Goal: Task Accomplishment & Management: Complete application form

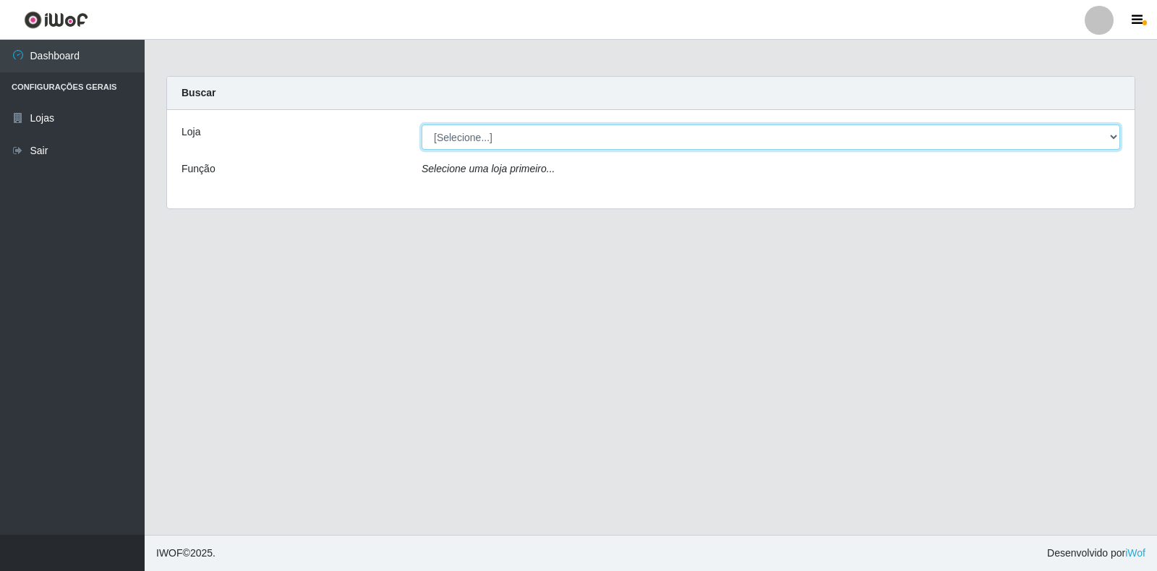
click at [475, 149] on select "[Selecione...] Atacado Vem - Loja 30 Laranjeiras Velha" at bounding box center [771, 136] width 699 height 25
select select "495"
click at [422, 124] on select "[Selecione...] Atacado Vem - Loja 30 Laranjeiras Velha" at bounding box center [771, 136] width 699 height 25
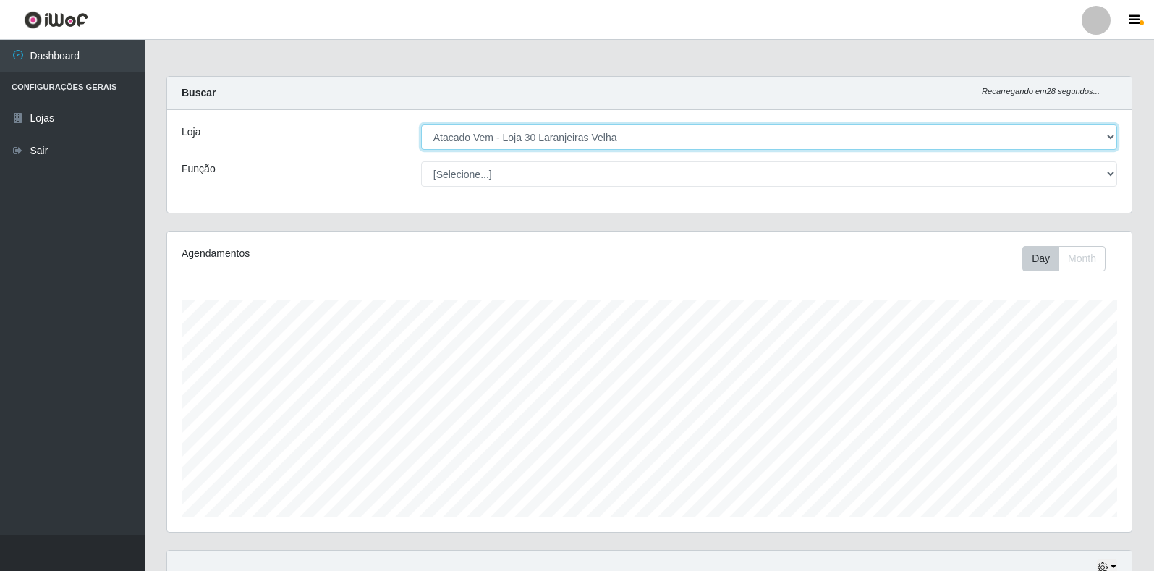
scroll to position [300, 964]
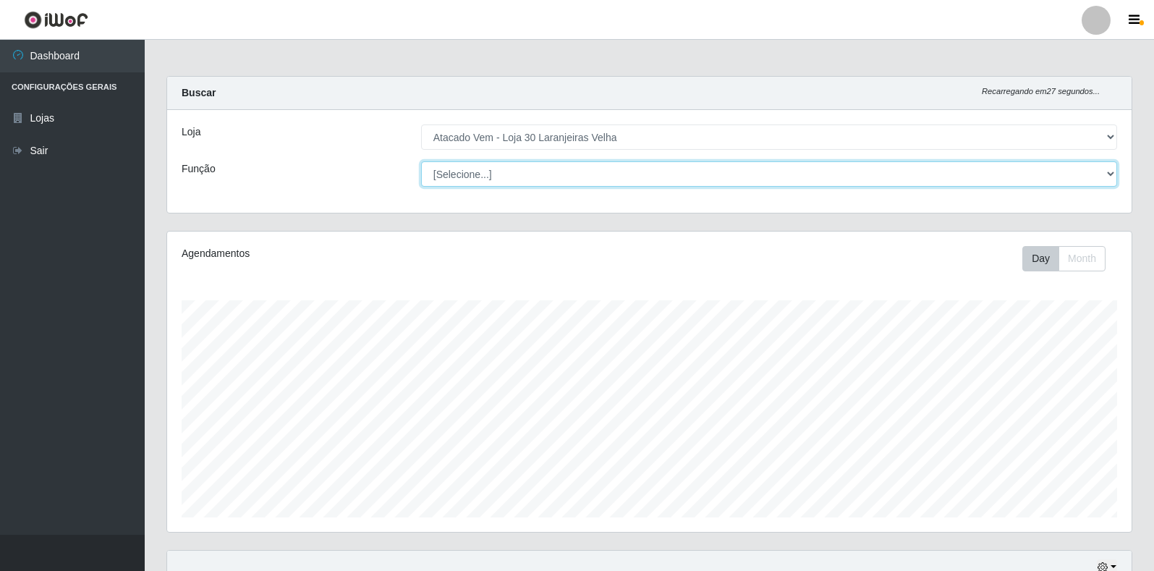
click at [601, 162] on select "[Selecione...] Repositor Repositor + Repositor ++" at bounding box center [769, 173] width 696 height 25
click at [421, 161] on select "[Selecione...] Repositor Repositor + Repositor ++" at bounding box center [769, 173] width 696 height 25
drag, startPoint x: 523, startPoint y: 175, endPoint x: 519, endPoint y: 184, distance: 9.4
click at [523, 175] on select "[Selecione...] Repositor Repositor + Repositor ++" at bounding box center [769, 173] width 696 height 25
click at [421, 161] on select "[Selecione...] Repositor Repositor + Repositor ++" at bounding box center [769, 173] width 696 height 25
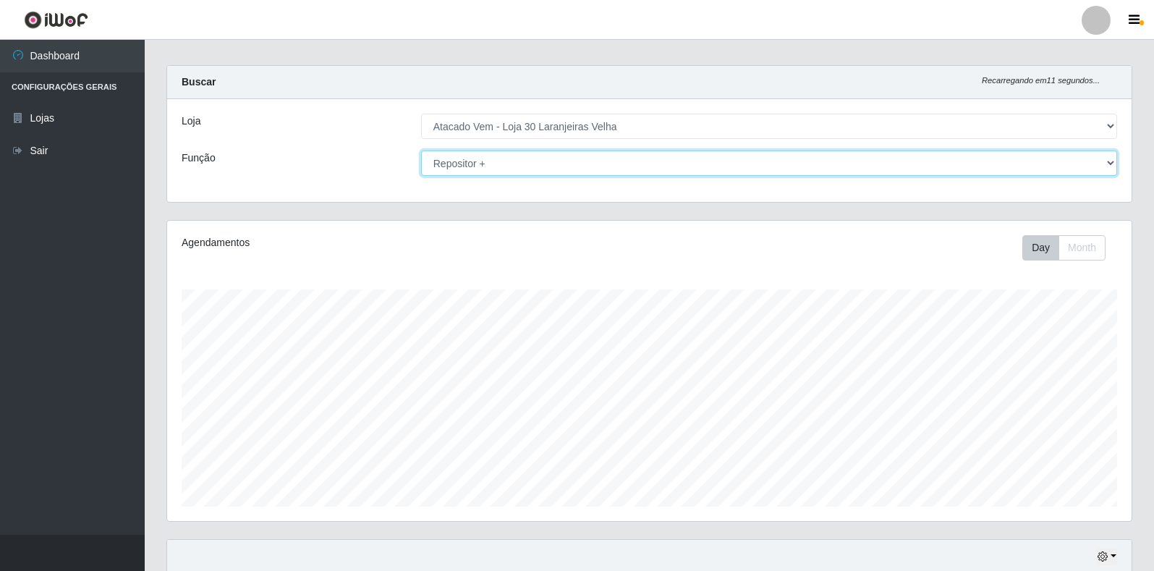
scroll to position [0, 0]
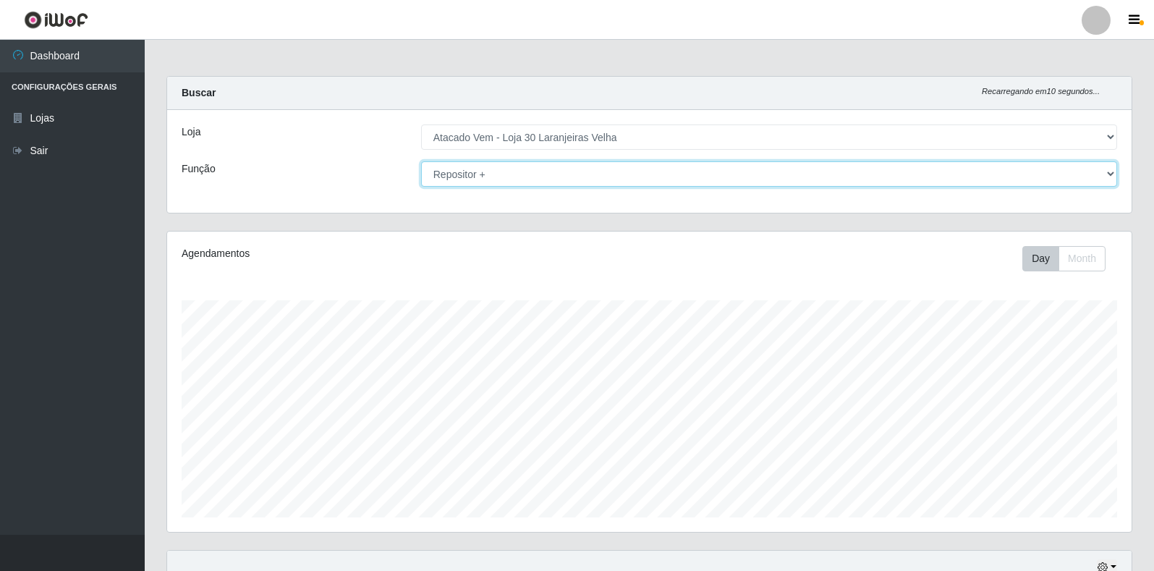
click at [474, 179] on select "[Selecione...] Repositor Repositor + Repositor ++" at bounding box center [769, 173] width 696 height 25
click at [421, 161] on select "[Selecione...] Repositor Repositor + Repositor ++" at bounding box center [769, 173] width 696 height 25
drag, startPoint x: 511, startPoint y: 176, endPoint x: 506, endPoint y: 182, distance: 8.2
click at [511, 176] on select "[Selecione...] Repositor Repositor + Repositor ++" at bounding box center [769, 173] width 696 height 25
select select "24"
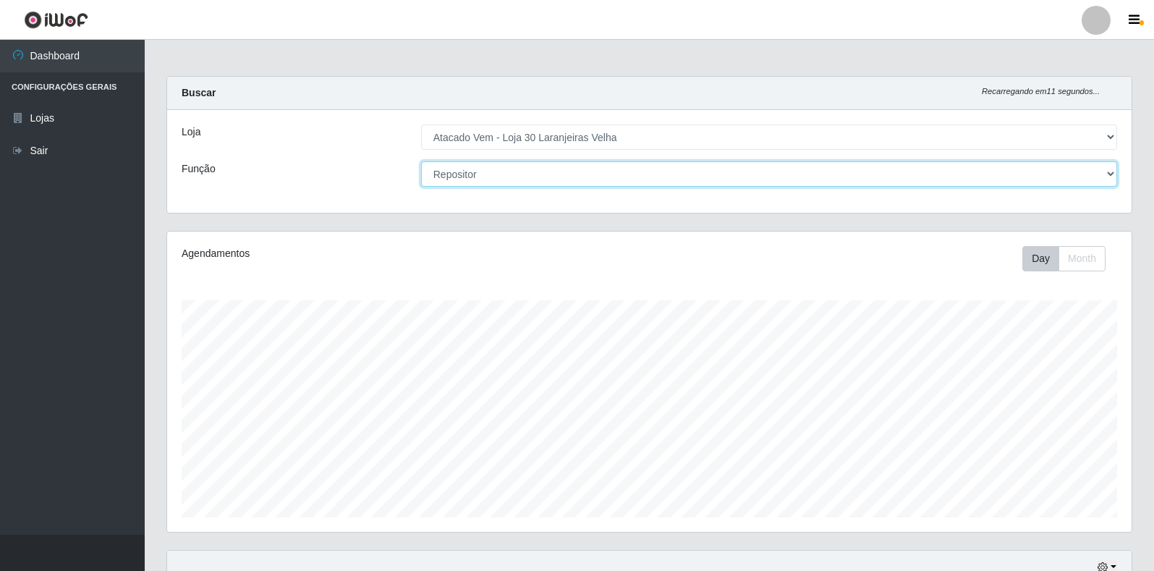
click at [421, 161] on select "[Selecione...] Repositor Repositor + Repositor ++" at bounding box center [769, 173] width 696 height 25
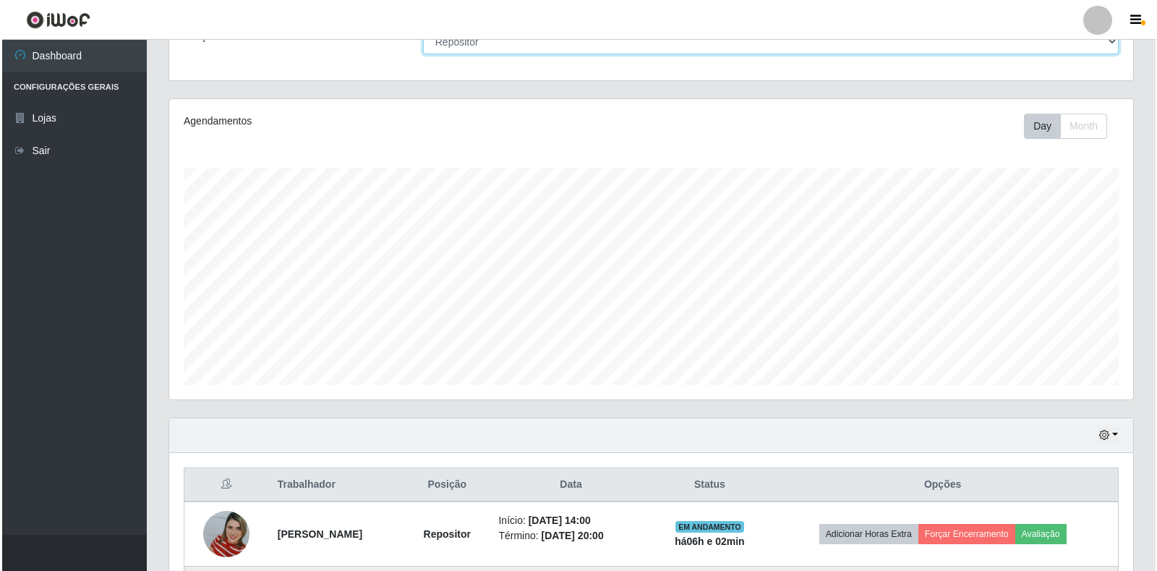
scroll to position [390, 0]
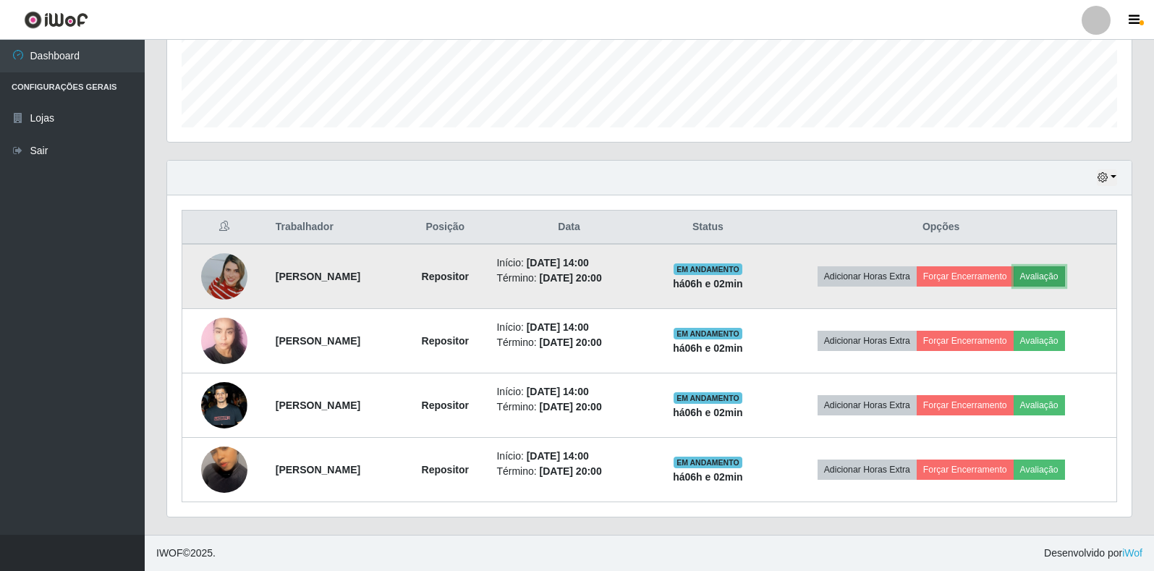
click at [1037, 276] on button "Avaliação" at bounding box center [1039, 276] width 51 height 20
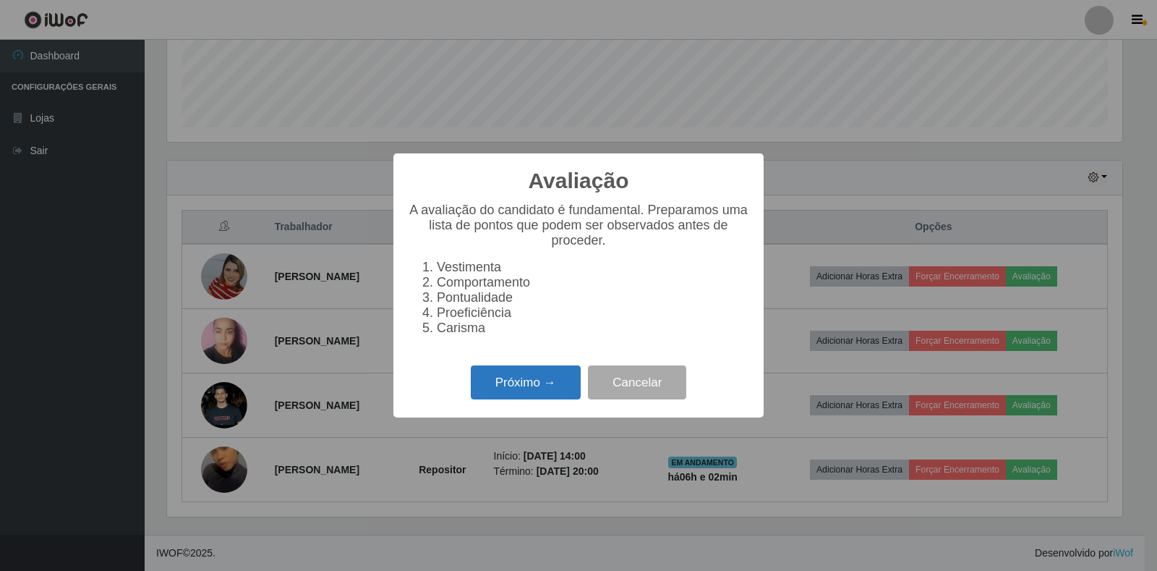
click at [542, 386] on button "Próximo →" at bounding box center [526, 382] width 110 height 34
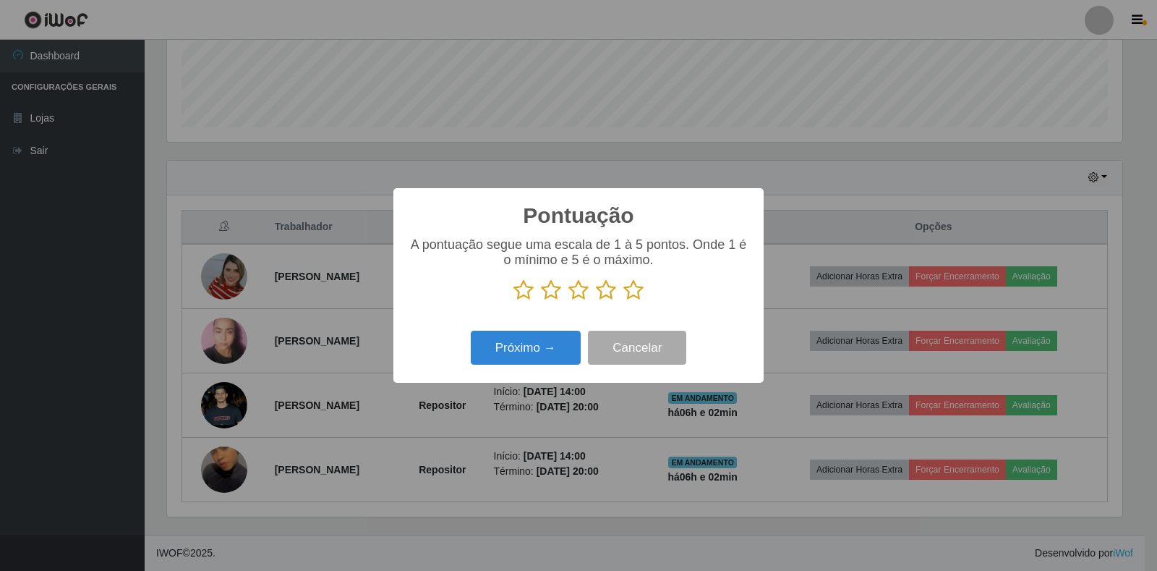
click at [607, 295] on icon at bounding box center [606, 290] width 20 height 22
click at [596, 301] on input "radio" at bounding box center [596, 301] width 0 height 0
click at [548, 346] on button "Próximo →" at bounding box center [526, 348] width 110 height 34
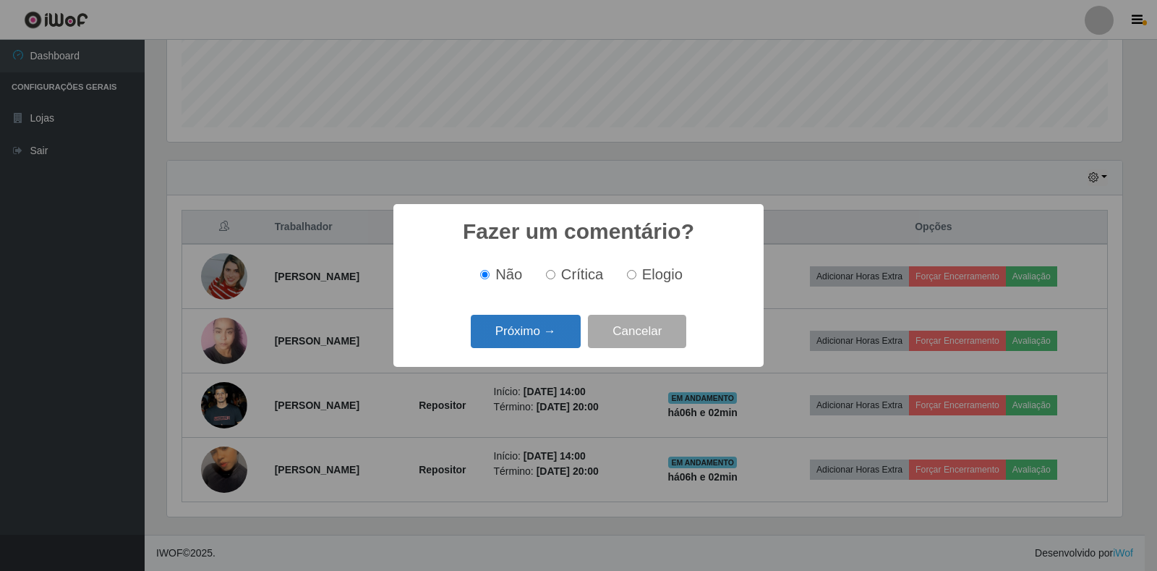
click at [532, 327] on button "Próximo →" at bounding box center [526, 332] width 110 height 34
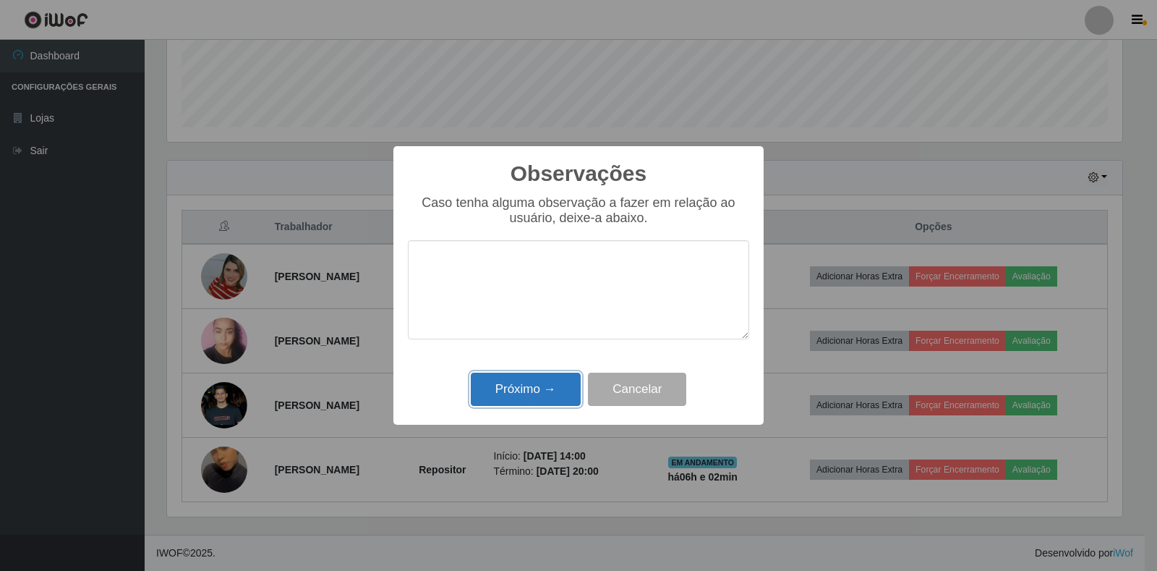
click at [541, 387] on button "Próximo →" at bounding box center [526, 390] width 110 height 34
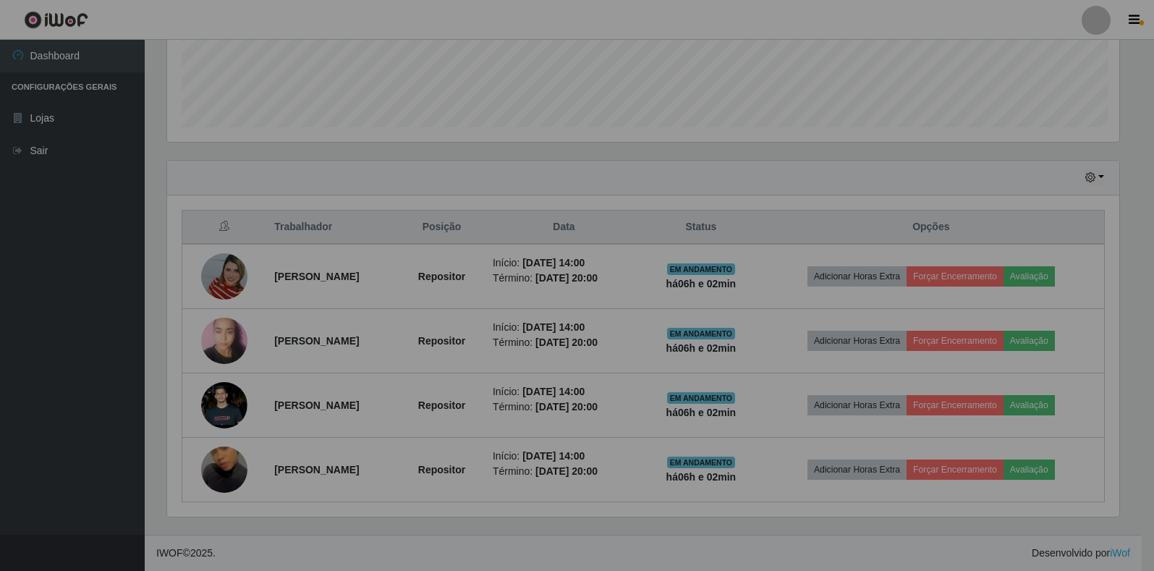
scroll to position [300, 964]
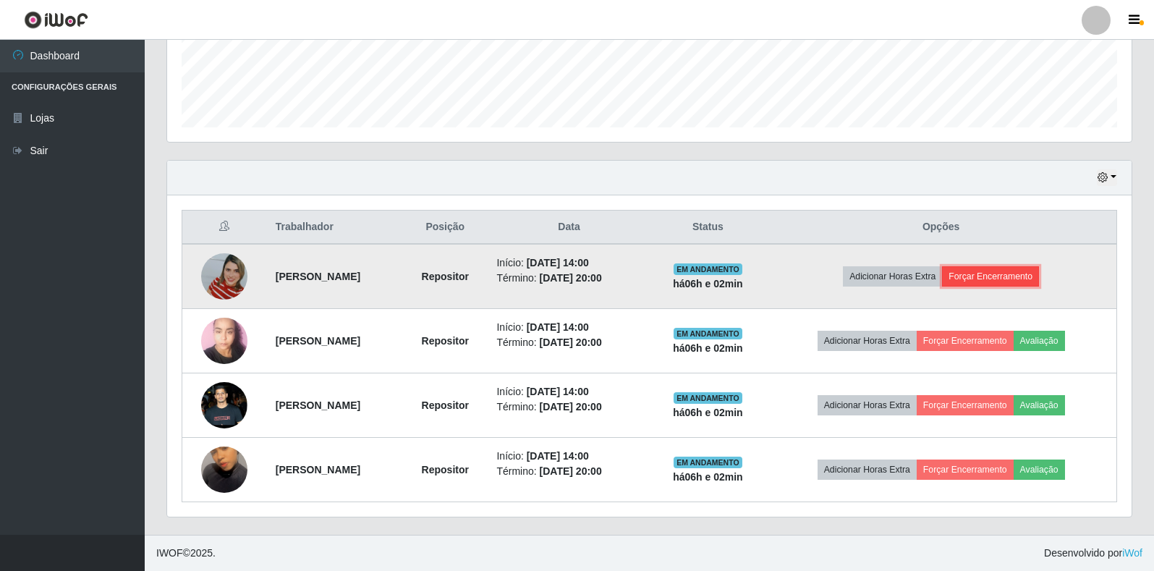
click at [991, 276] on button "Forçar Encerramento" at bounding box center [990, 276] width 97 height 20
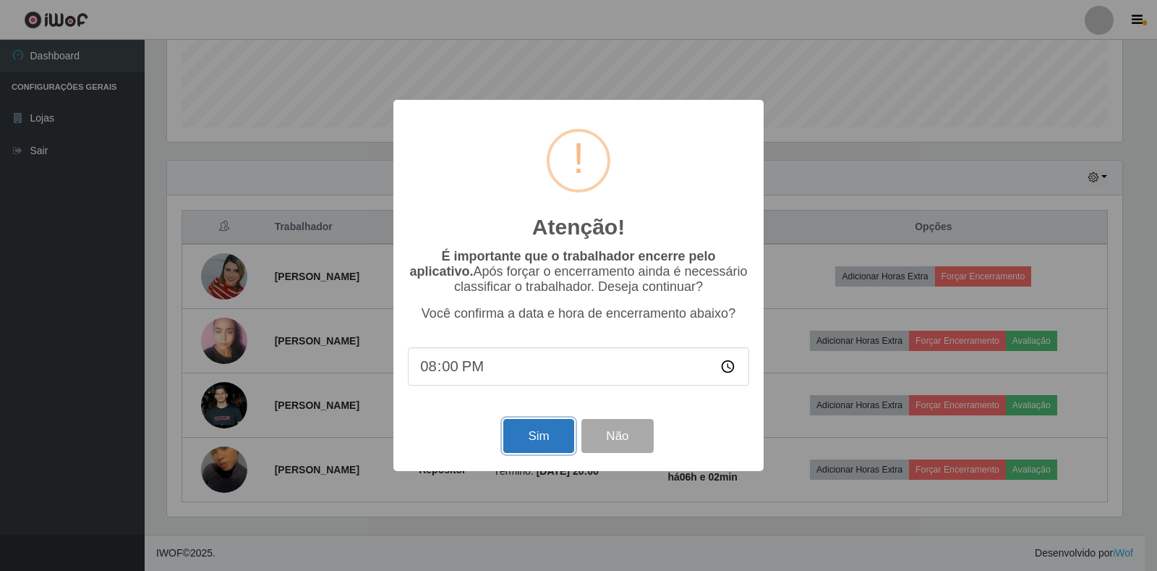
click at [538, 434] on button "Sim" at bounding box center [539, 436] width 70 height 34
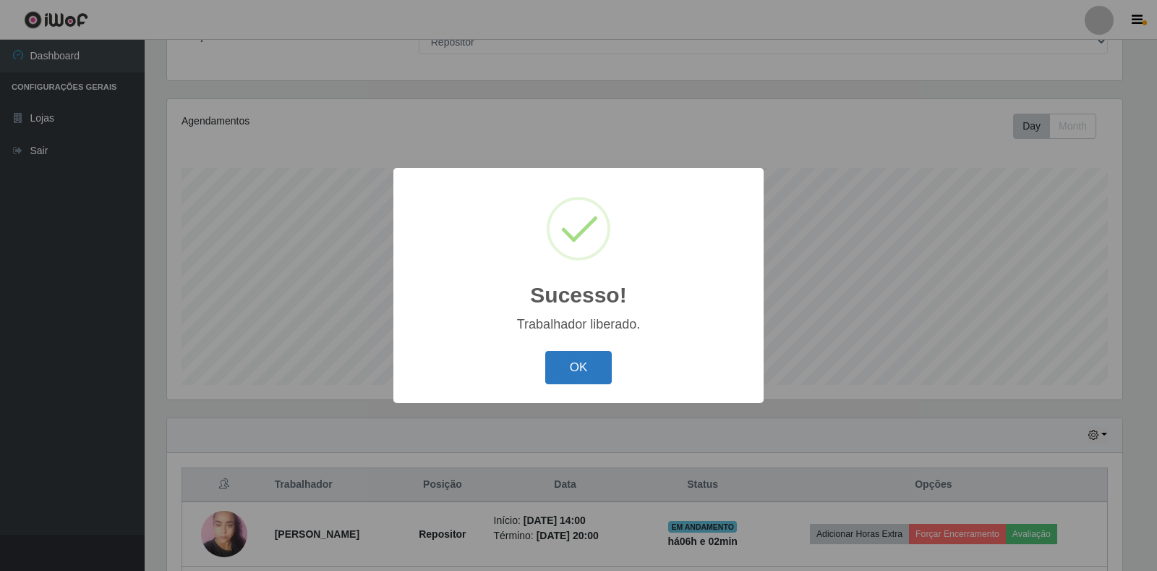
click at [572, 362] on button "OK" at bounding box center [578, 368] width 67 height 34
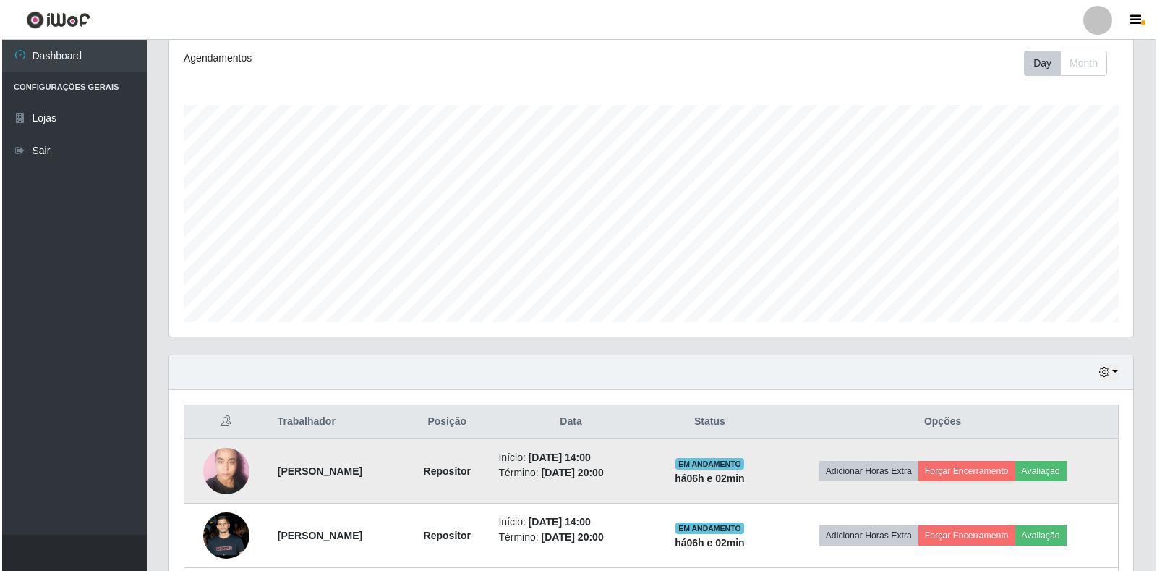
scroll to position [326, 0]
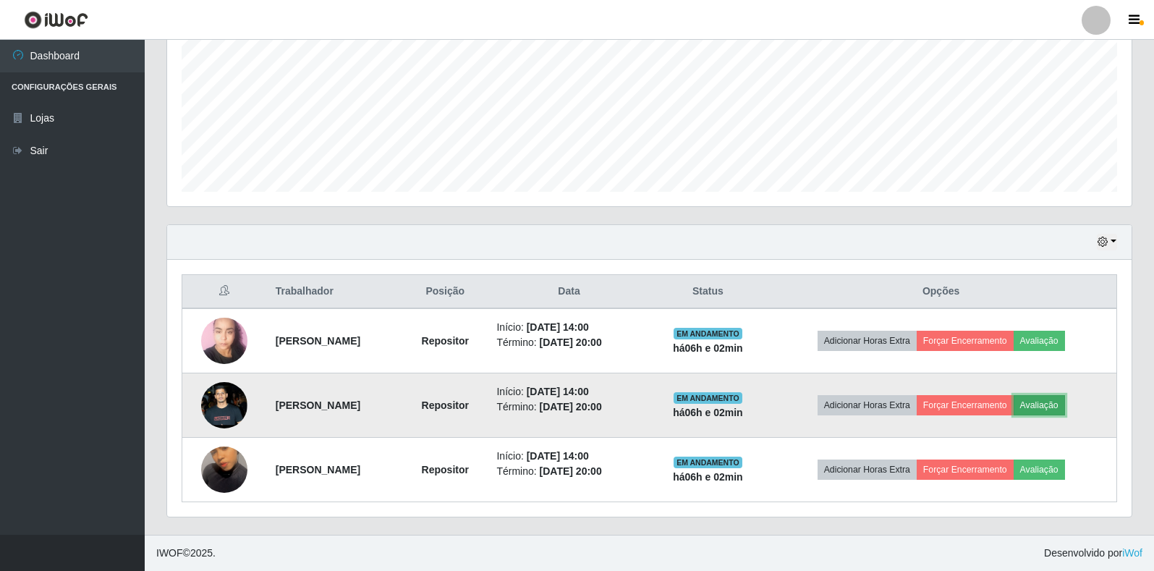
click at [1064, 404] on button "Avaliação" at bounding box center [1039, 405] width 51 height 20
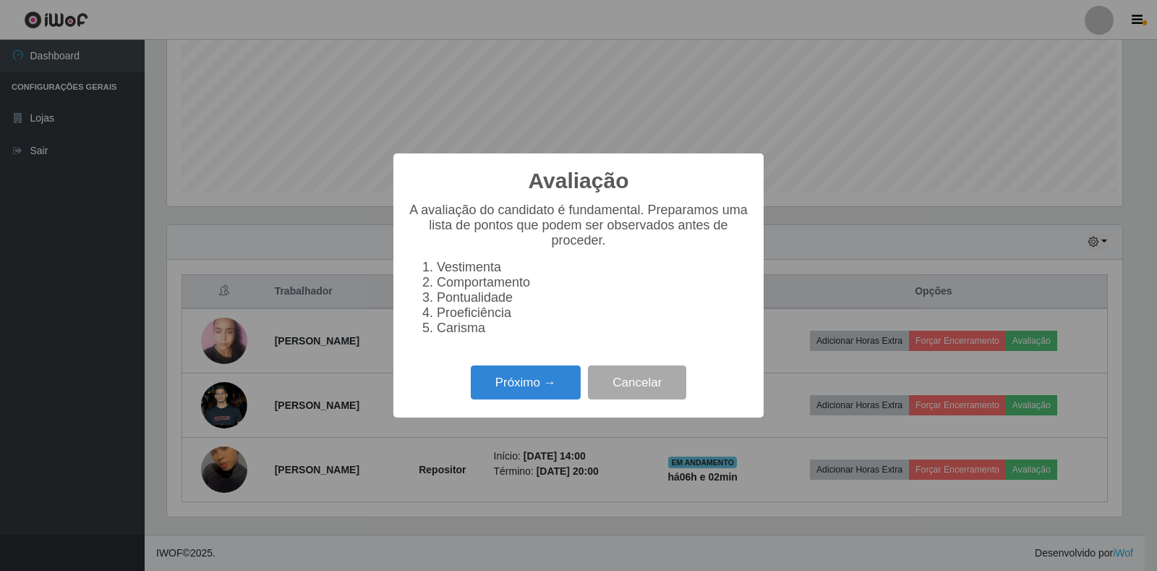
scroll to position [300, 956]
click at [558, 399] on button "Próximo →" at bounding box center [526, 382] width 110 height 34
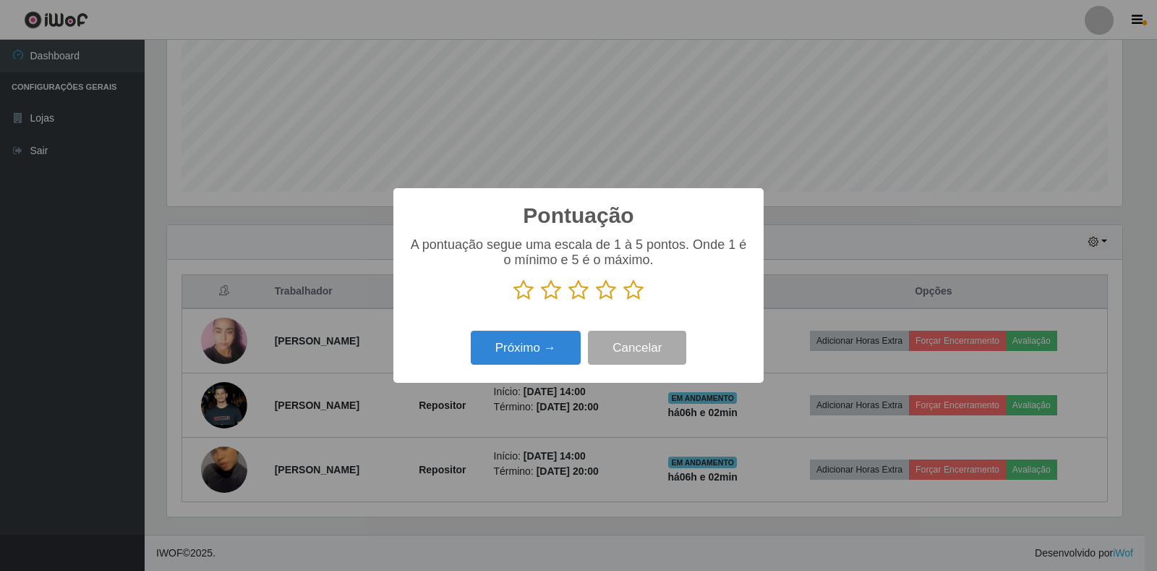
scroll to position [723131, 722476]
click at [602, 294] on icon at bounding box center [606, 290] width 20 height 22
click at [596, 301] on input "radio" at bounding box center [596, 301] width 0 height 0
click at [552, 344] on button "Próximo →" at bounding box center [526, 348] width 110 height 34
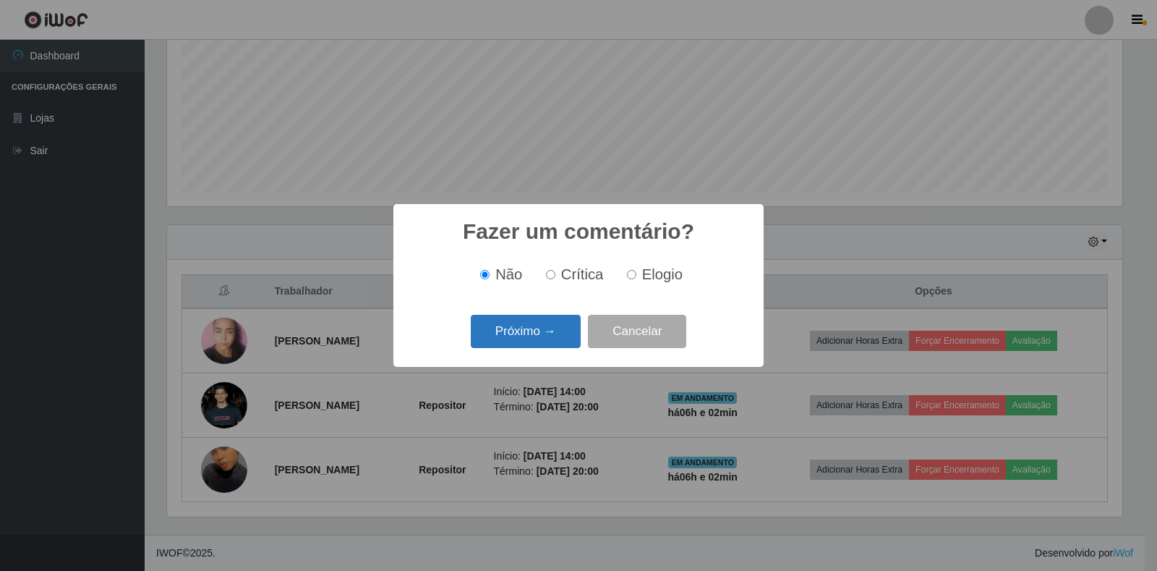
click at [525, 331] on button "Próximo →" at bounding box center [526, 332] width 110 height 34
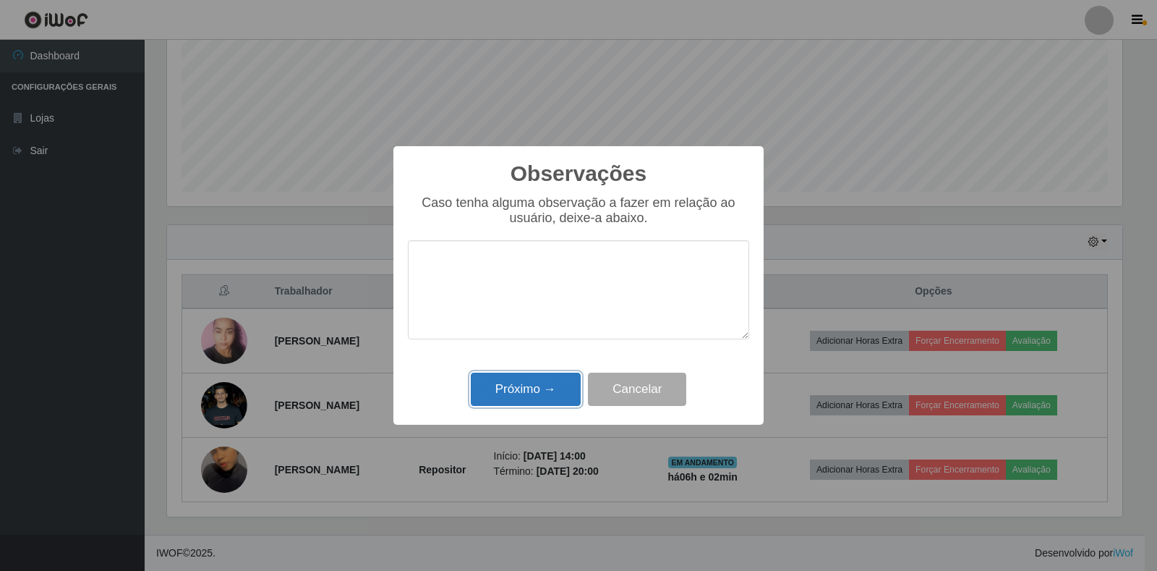
click at [552, 399] on button "Próximo →" at bounding box center [526, 390] width 110 height 34
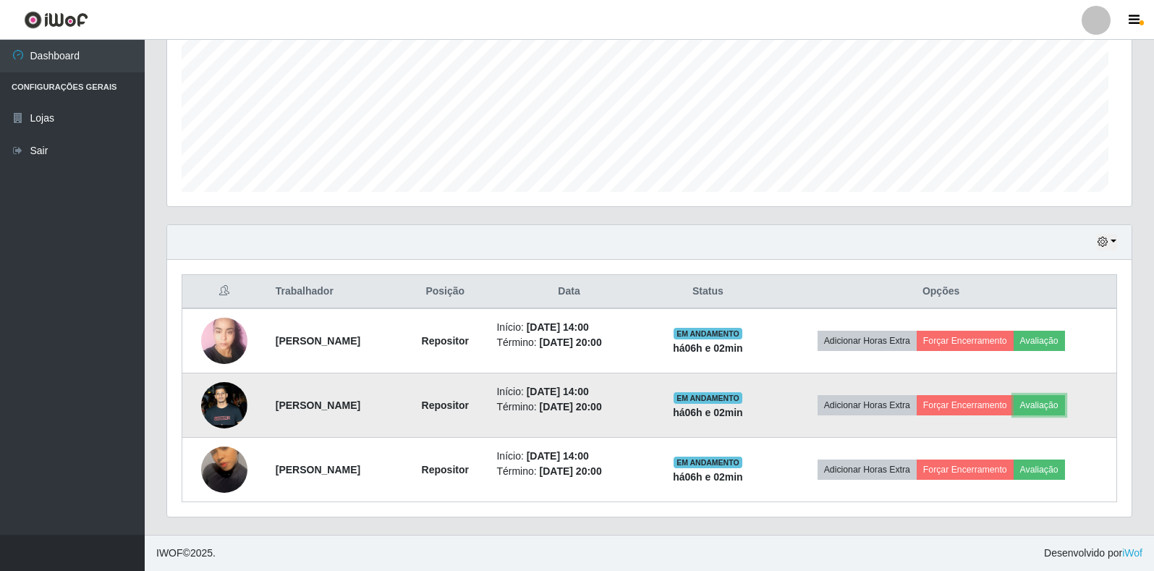
scroll to position [300, 964]
click at [968, 406] on button "Forçar Encerramento" at bounding box center [965, 405] width 97 height 20
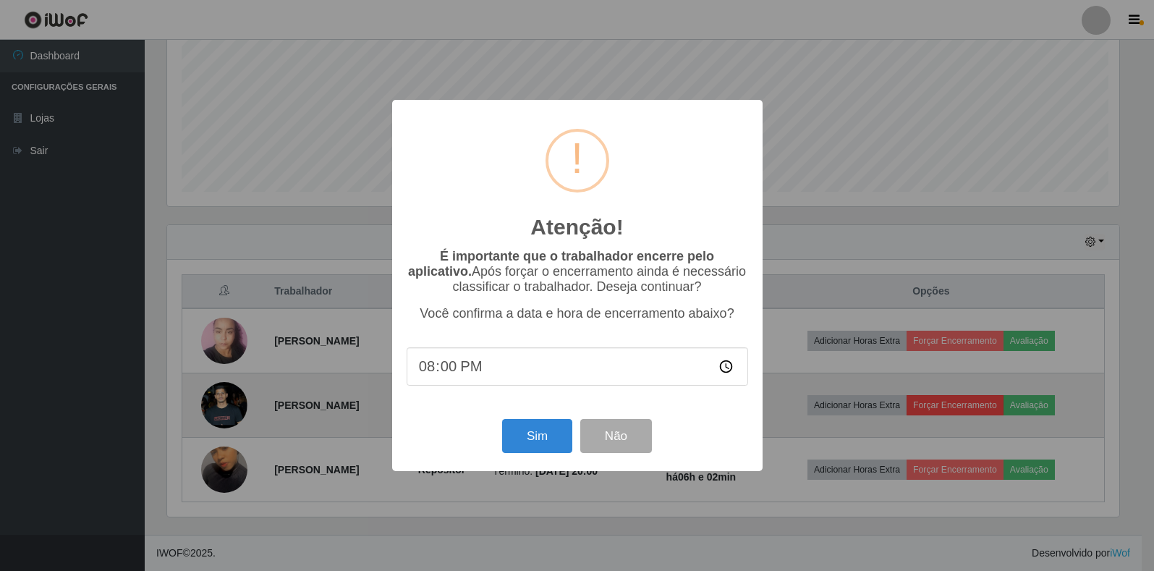
scroll to position [300, 956]
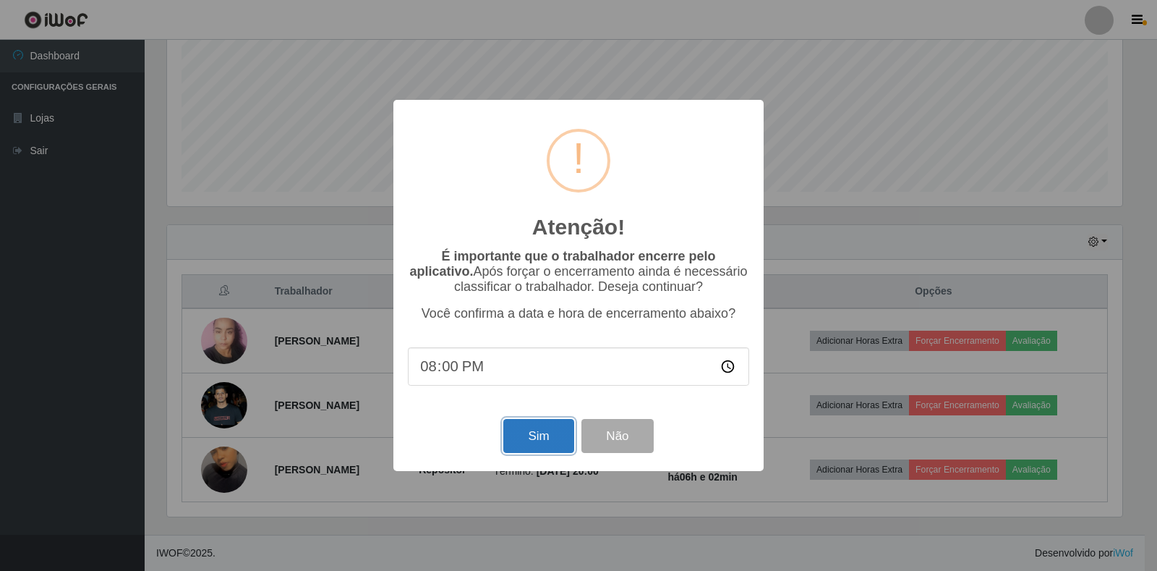
click at [550, 440] on button "Sim" at bounding box center [539, 436] width 70 height 34
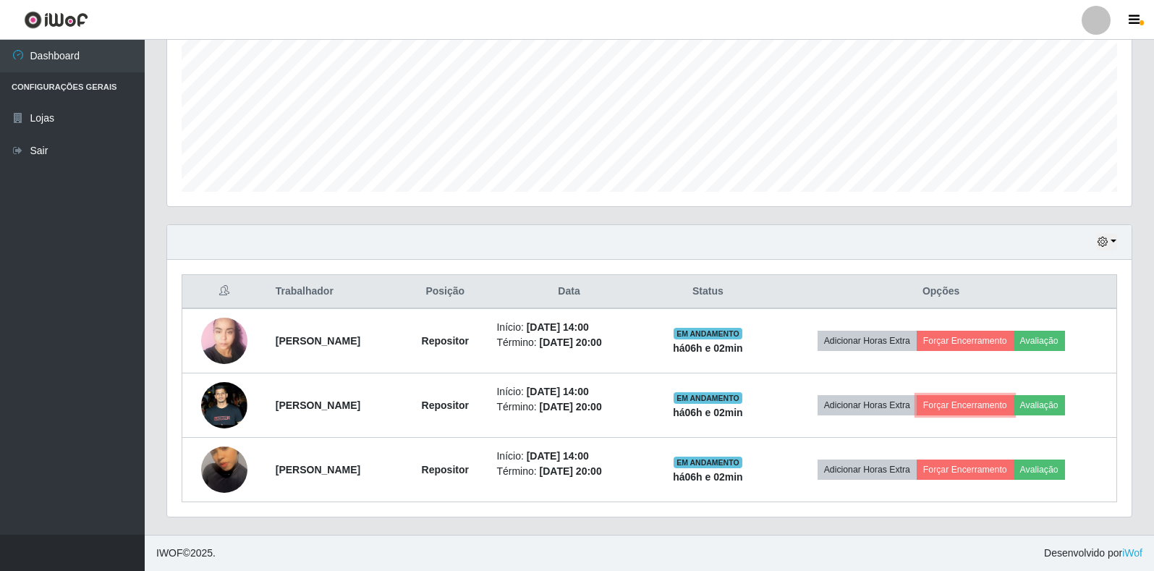
scroll to position [0, 0]
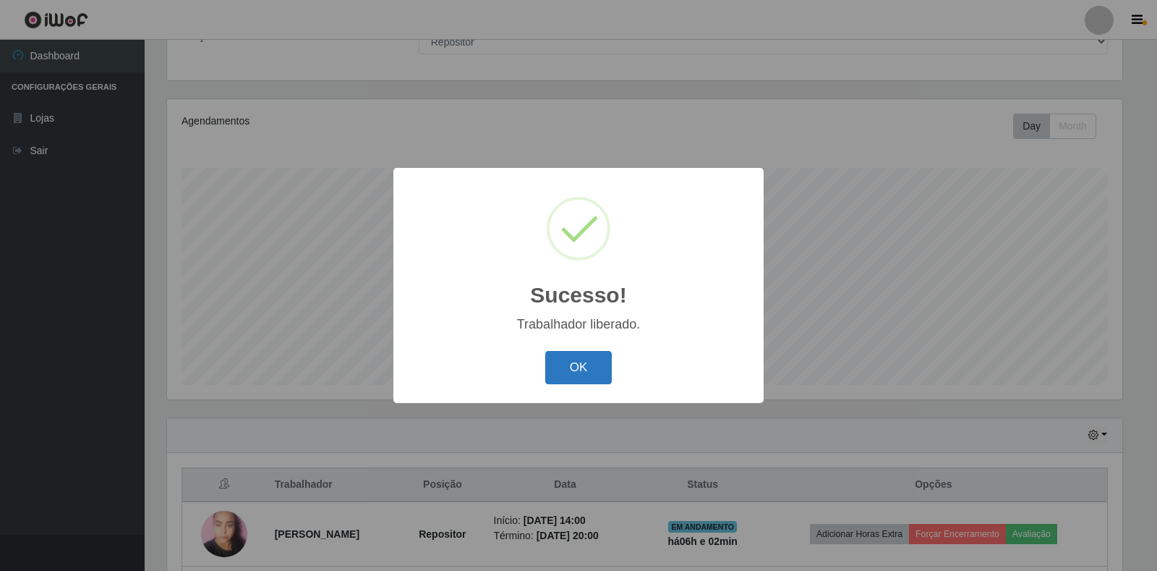
click at [573, 357] on button "OK" at bounding box center [578, 368] width 67 height 34
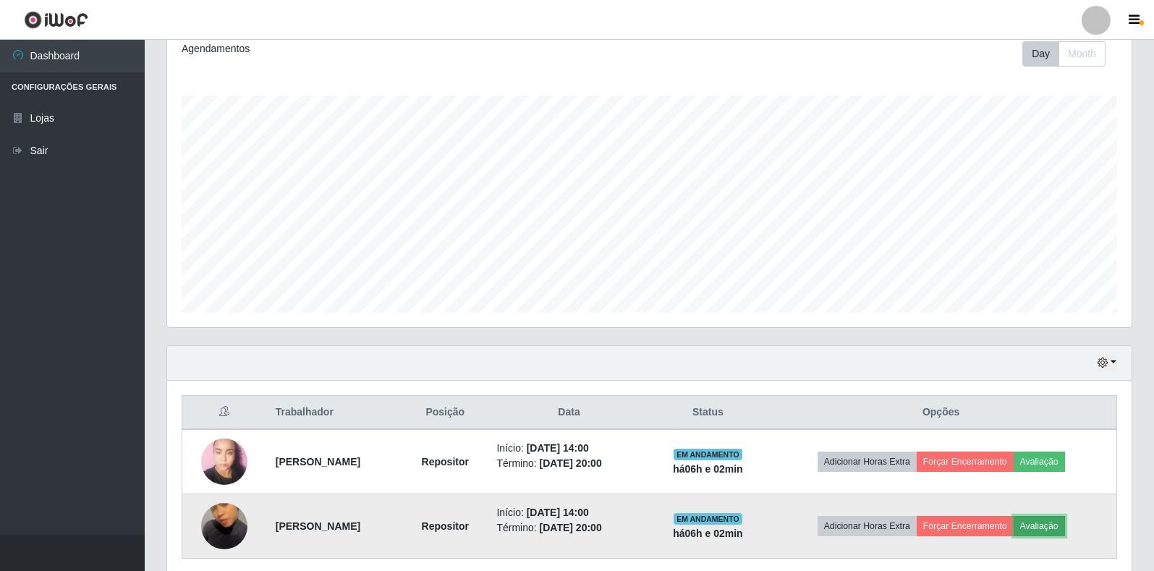
click at [1065, 523] on button "Avaliação" at bounding box center [1039, 526] width 51 height 20
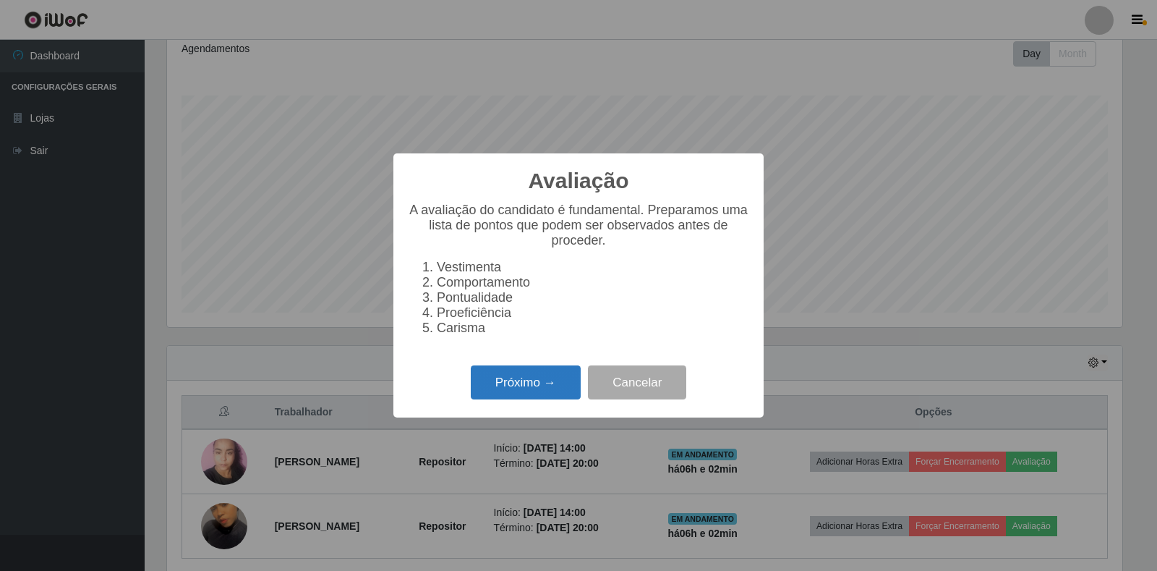
click at [519, 389] on button "Próximo →" at bounding box center [526, 382] width 110 height 34
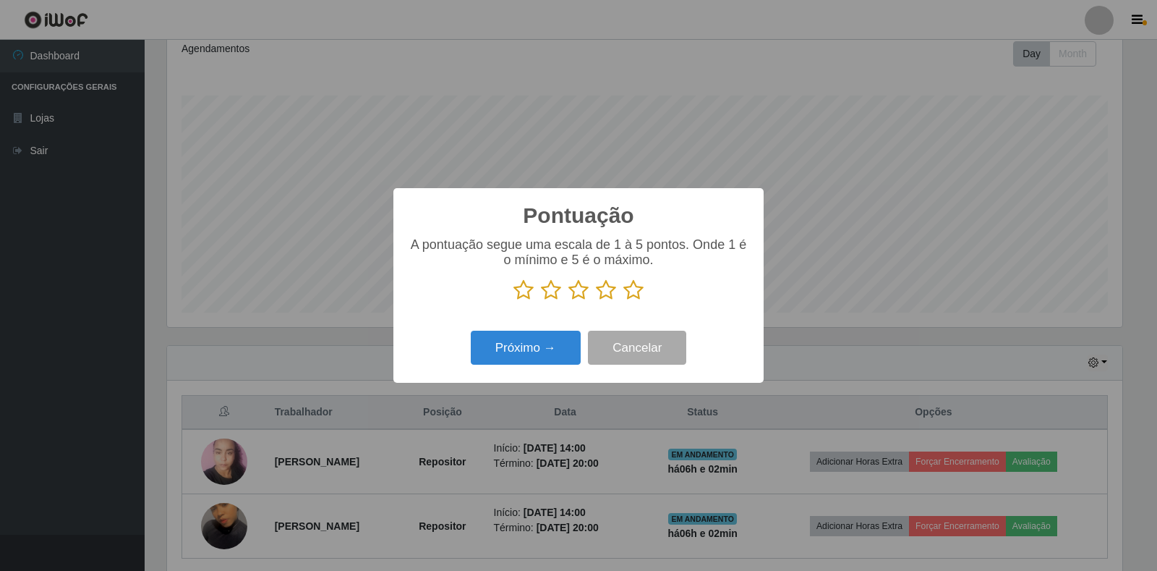
drag, startPoint x: 604, startPoint y: 287, endPoint x: 585, endPoint y: 309, distance: 29.2
click at [604, 287] on icon at bounding box center [606, 290] width 20 height 22
click at [596, 301] on input "radio" at bounding box center [596, 301] width 0 height 0
click at [521, 343] on button "Próximo →" at bounding box center [526, 348] width 110 height 34
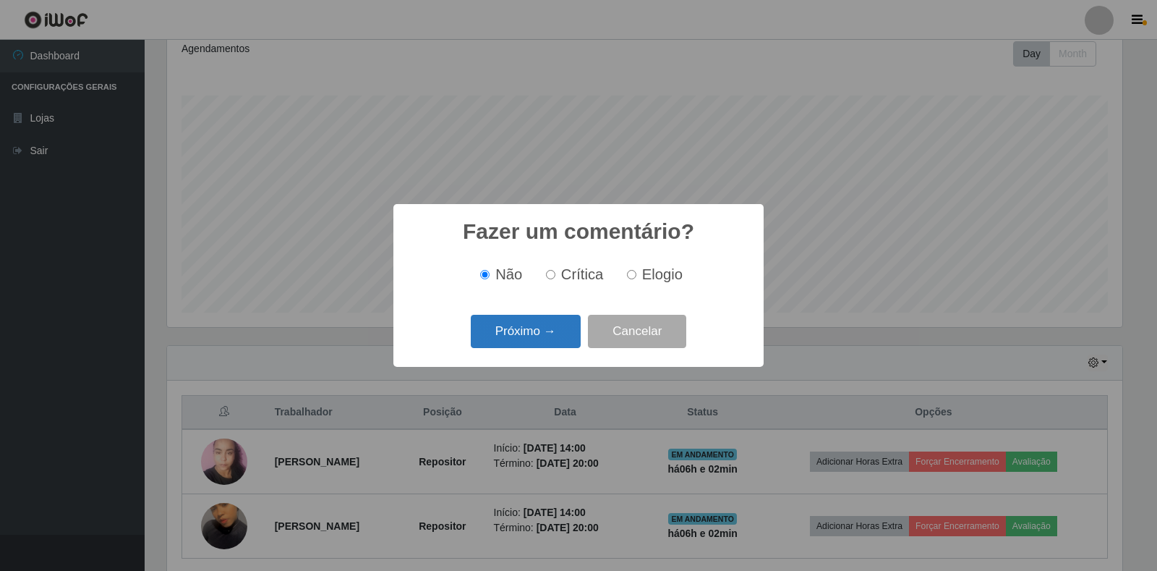
click at [537, 341] on button "Próximo →" at bounding box center [526, 332] width 110 height 34
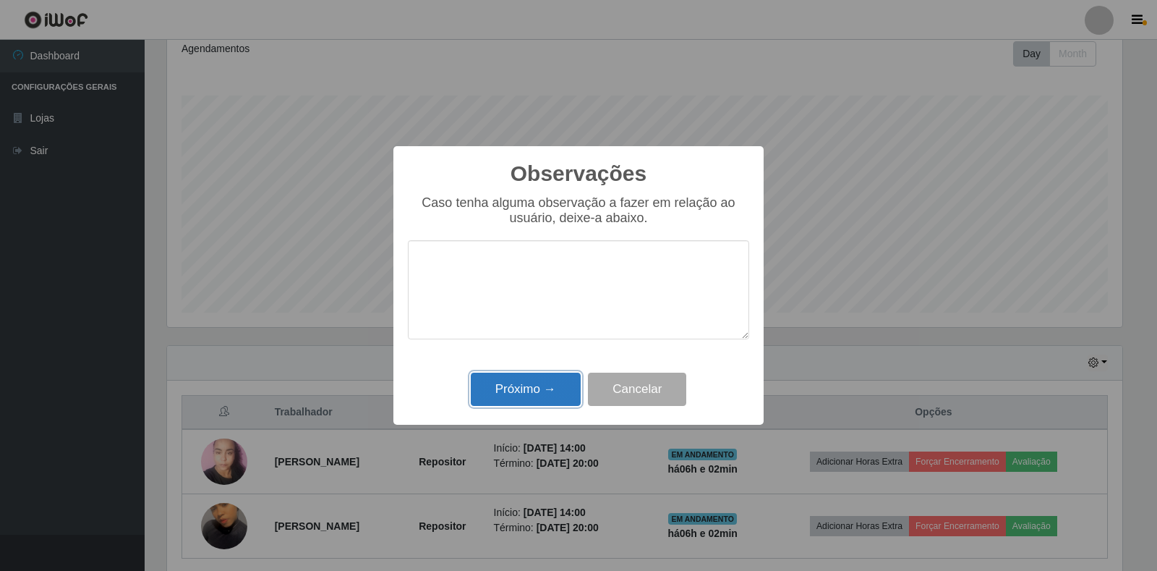
click at [499, 406] on button "Próximo →" at bounding box center [526, 390] width 110 height 34
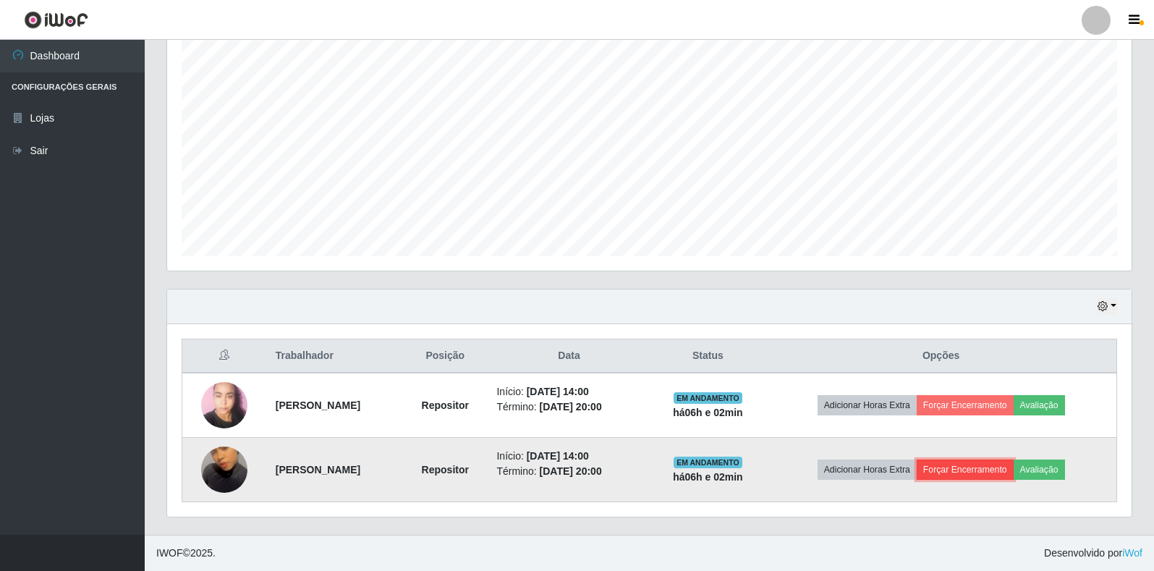
click at [982, 467] on button "Forçar Encerramento" at bounding box center [965, 469] width 97 height 20
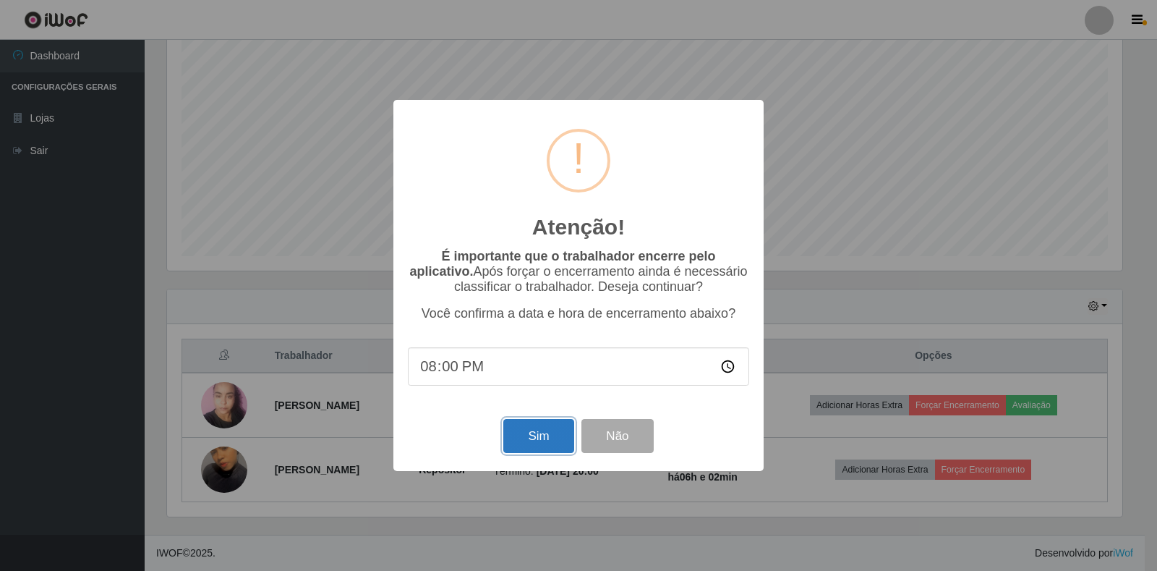
click at [531, 433] on button "Sim" at bounding box center [539, 436] width 70 height 34
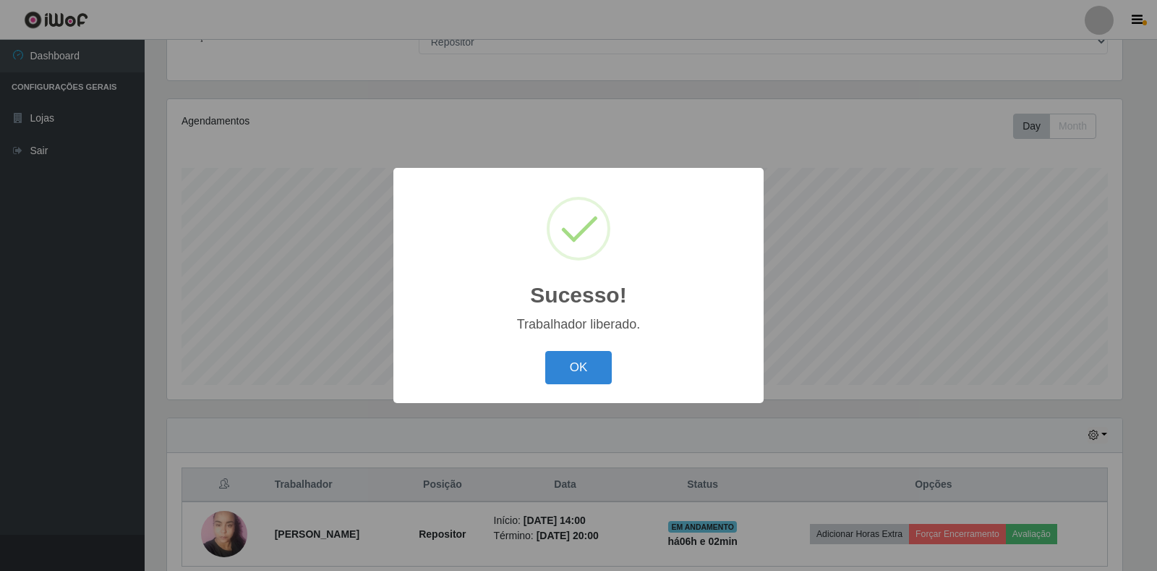
drag, startPoint x: 598, startPoint y: 375, endPoint x: 616, endPoint y: 375, distance: 18.8
click at [598, 375] on button "OK" at bounding box center [578, 368] width 67 height 34
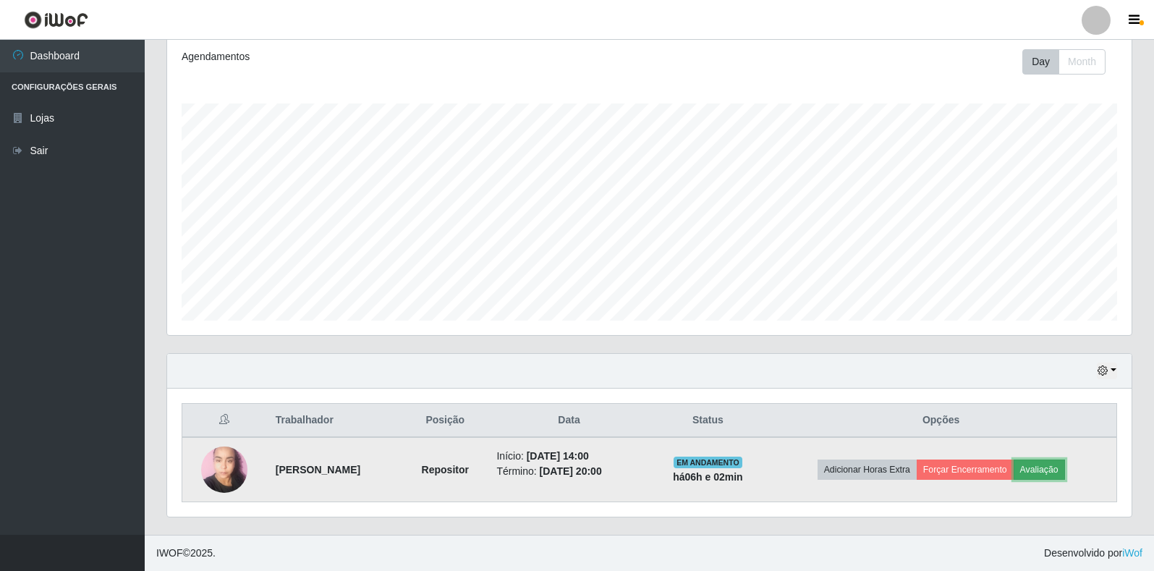
click at [1046, 472] on button "Avaliação" at bounding box center [1039, 469] width 51 height 20
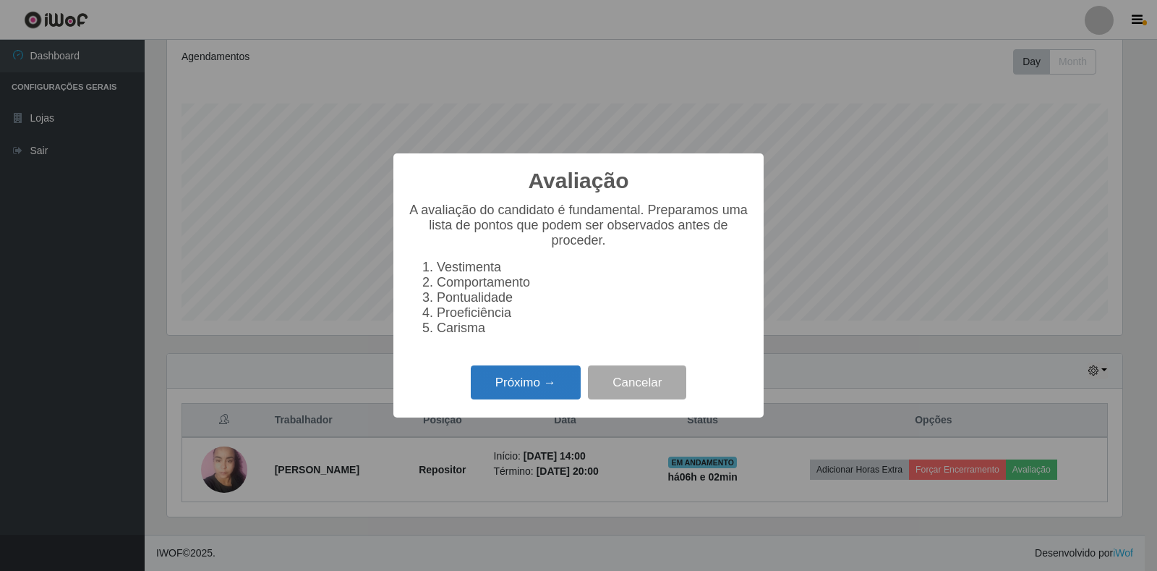
click at [553, 392] on button "Próximo →" at bounding box center [526, 382] width 110 height 34
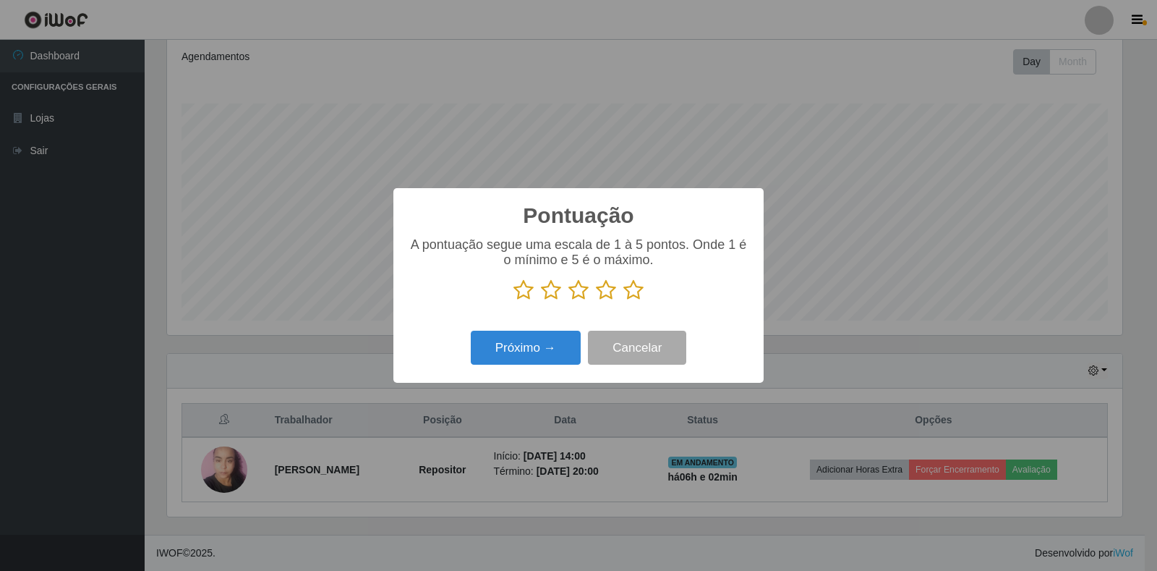
click at [577, 289] on icon at bounding box center [579, 290] width 20 height 22
click at [569, 301] on input "radio" at bounding box center [569, 301] width 0 height 0
click at [527, 339] on button "Próximo →" at bounding box center [526, 348] width 110 height 34
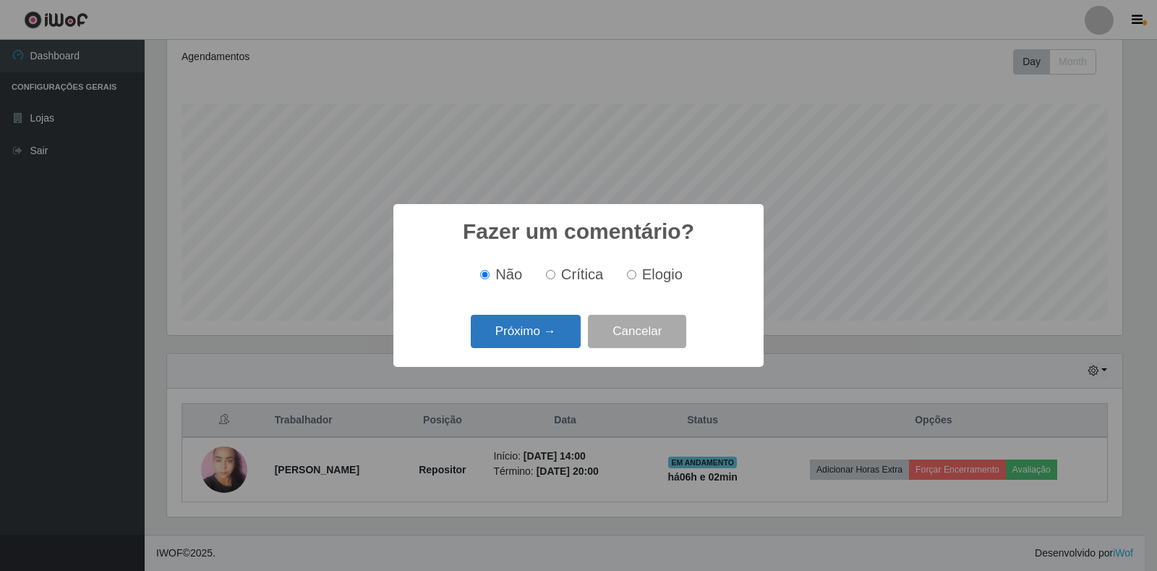
click at [527, 339] on button "Próximo →" at bounding box center [526, 332] width 110 height 34
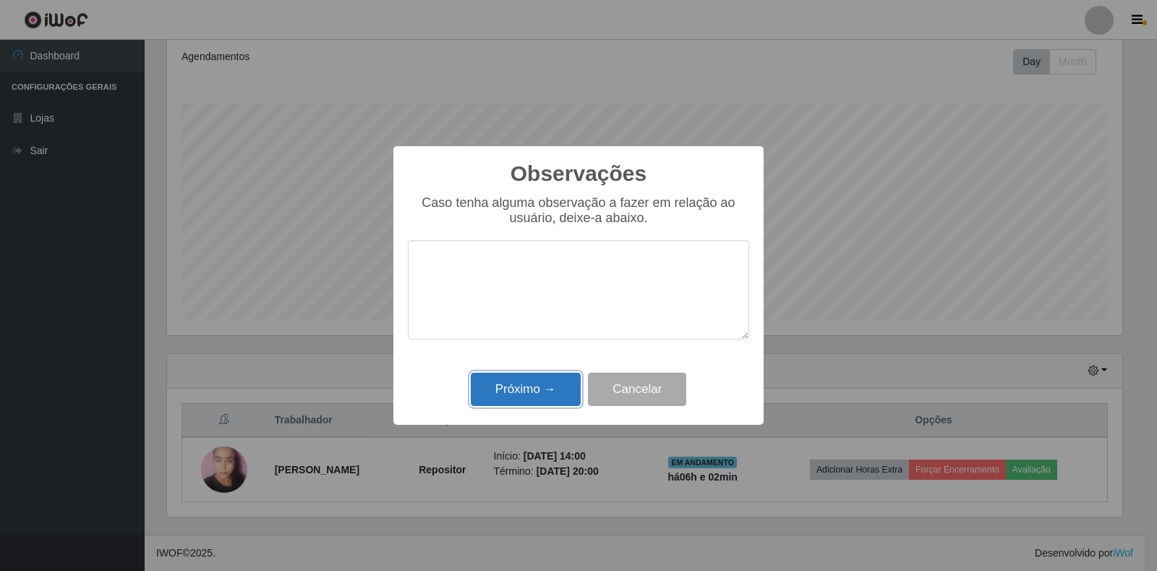
click at [531, 388] on button "Próximo →" at bounding box center [526, 390] width 110 height 34
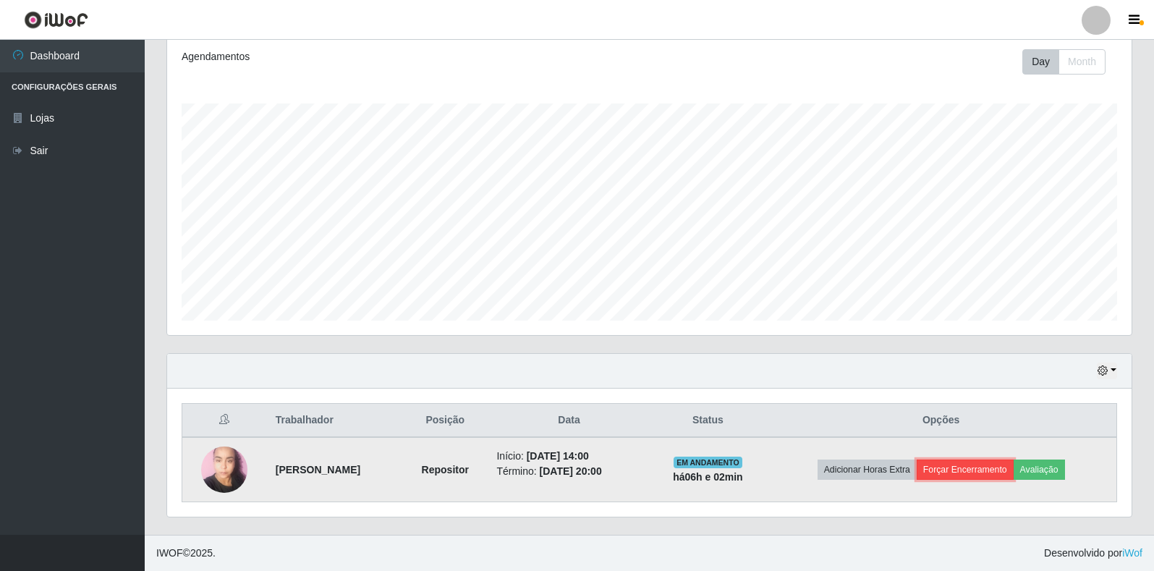
click at [969, 470] on button "Forçar Encerramento" at bounding box center [965, 469] width 97 height 20
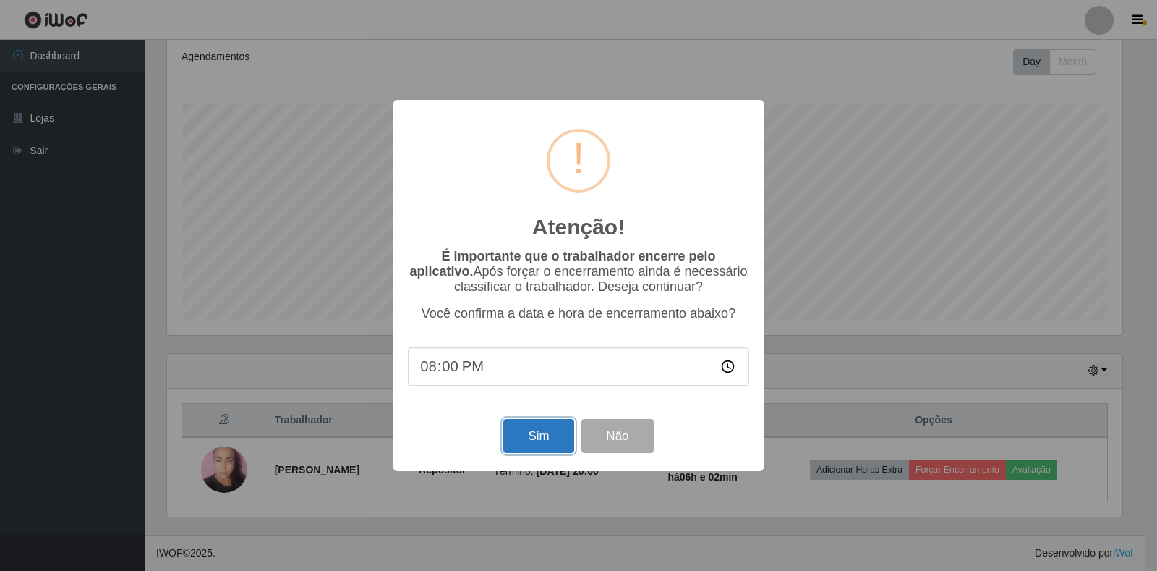
click at [566, 445] on button "Sim" at bounding box center [539, 436] width 70 height 34
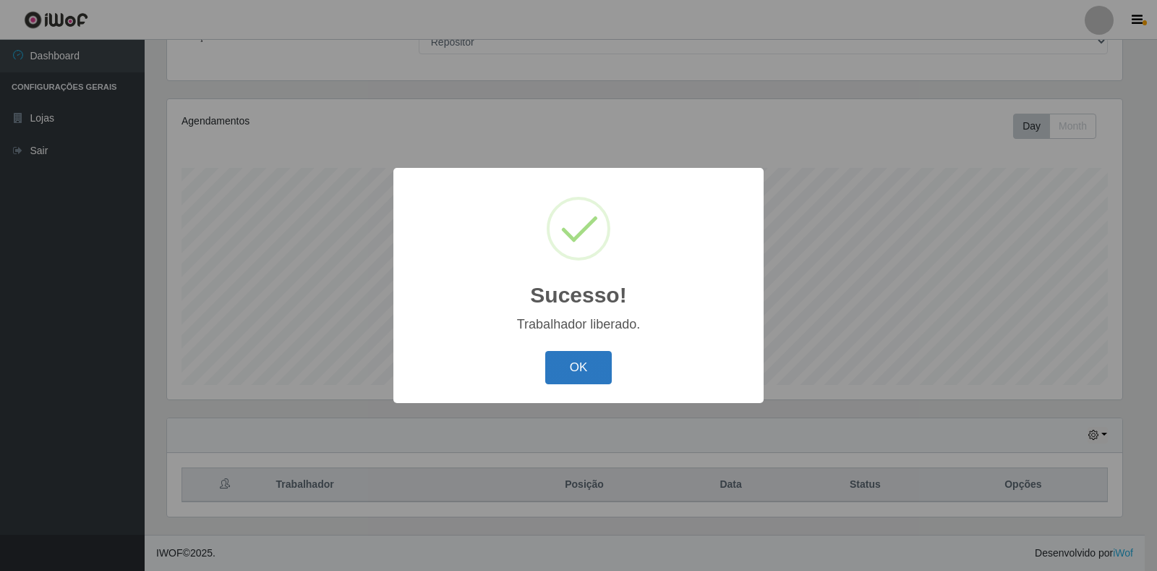
click at [598, 362] on button "OK" at bounding box center [578, 368] width 67 height 34
